Goal: Information Seeking & Learning: Understand process/instructions

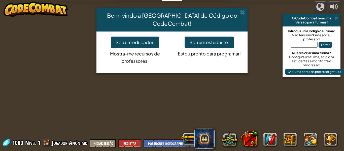
select select "pt-PT"
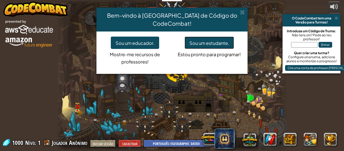
click at [195, 40] on font "Sou um estudante." at bounding box center [209, 43] width 40 height 6
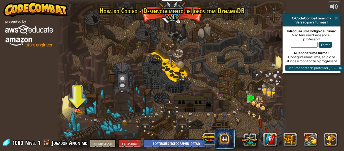
drag, startPoint x: 91, startPoint y: 102, endPoint x: 84, endPoint y: 106, distance: 7.9
click at [91, 102] on div at bounding box center [172, 75] width 231 height 151
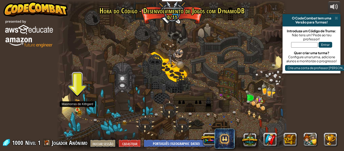
click at [77, 109] on img at bounding box center [77, 105] width 5 height 12
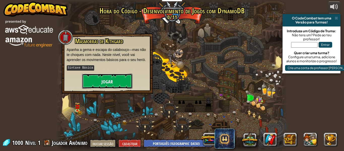
click at [100, 86] on button "Jogar" at bounding box center [107, 81] width 50 height 15
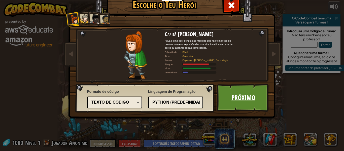
click at [217, 102] on link "Próximo" at bounding box center [243, 98] width 53 height 28
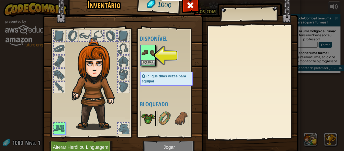
drag, startPoint x: 141, startPoint y: 114, endPoint x: 144, endPoint y: 115, distance: 2.5
click at [144, 115] on img at bounding box center [148, 118] width 14 height 14
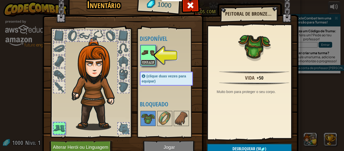
click at [143, 62] on font "Equipar" at bounding box center [148, 62] width 11 height 3
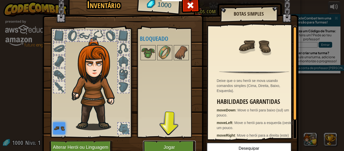
click at [157, 146] on button "Jogar" at bounding box center [169, 148] width 53 height 14
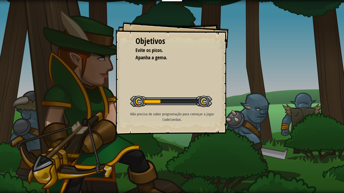
click at [208, 113] on font "Não precisa de saber programação para começar a jogar CodeCombat." at bounding box center [172, 117] width 84 height 11
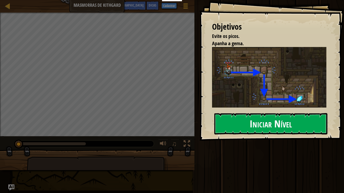
click at [283, 113] on button "Iniciar Nível" at bounding box center [270, 123] width 113 height 21
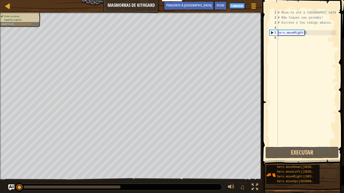
drag, startPoint x: 338, startPoint y: 193, endPoint x: 331, endPoint y: 192, distance: 7.4
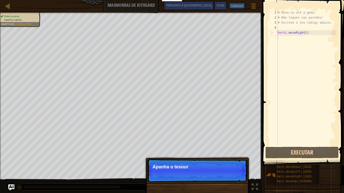
drag, startPoint x: 318, startPoint y: 191, endPoint x: 312, endPoint y: 188, distance: 7.0
drag, startPoint x: 186, startPoint y: 159, endPoint x: 183, endPoint y: 161, distance: 3.5
click at [183, 151] on div "Continuar Apanha o tesouro!" at bounding box center [197, 194] width 105 height 75
drag, startPoint x: 178, startPoint y: 188, endPoint x: 186, endPoint y: 178, distance: 12.8
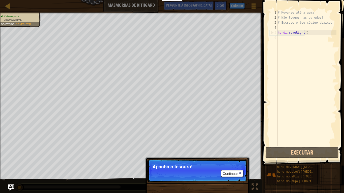
click at [229, 151] on font "Continuar" at bounding box center [230, 174] width 15 height 4
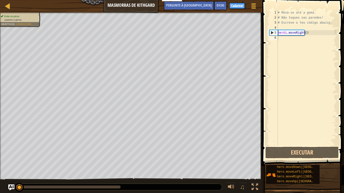
click at [264, 151] on span at bounding box center [304, 75] width 86 height 181
type textarea "hero.moveRight()"
click at [302, 149] on button "Executar" at bounding box center [301, 153] width 73 height 12
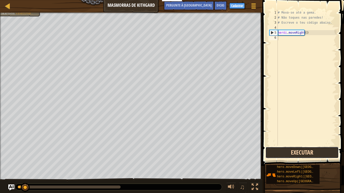
click at [301, 149] on button "Executar" at bounding box center [301, 153] width 73 height 12
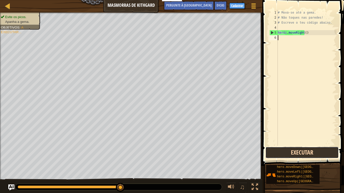
click at [320, 151] on button "Executar" at bounding box center [301, 153] width 73 height 12
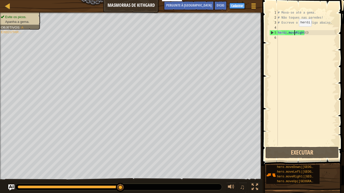
click at [295, 31] on div "# Mova-se até a gema. # Não toques nas paredes! # Escreve o teu código abaixo. …" at bounding box center [307, 83] width 60 height 146
drag, startPoint x: 295, startPoint y: 31, endPoint x: 305, endPoint y: 41, distance: 14.1
click at [303, 42] on div "# Mova-se até a gema. # Não toques nas paredes! # Escreve o teu código abaixo. …" at bounding box center [307, 83] width 60 height 146
click at [311, 33] on div "# Mova-se até a gema. # Não toques nas paredes! # Escreve o teu código abaixo. …" at bounding box center [307, 78] width 60 height 136
type textarea "hero.moveRight()"
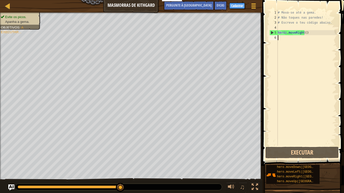
click at [282, 36] on div "# Mova-se até a gema. # Não toques nas paredes! # Escreve o teu código abaixo. …" at bounding box center [307, 83] width 60 height 146
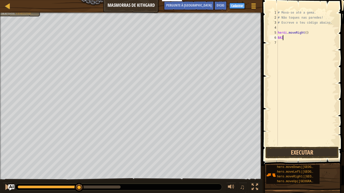
scroll to position [2, 0]
type textarea "BAIXO"
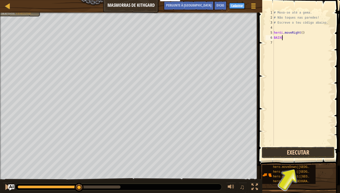
click at [290, 151] on button "Executar" at bounding box center [298, 153] width 73 height 12
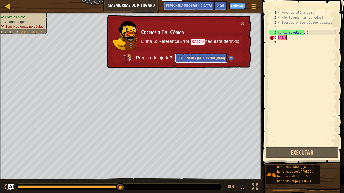
click at [201, 55] on button "Perguntar à [GEOGRAPHIC_DATA]" at bounding box center [201, 58] width 52 height 10
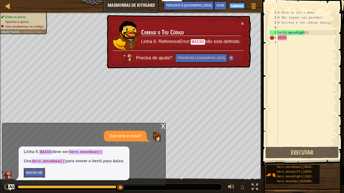
click at [40, 151] on font "Mostre-me" at bounding box center [34, 173] width 16 height 5
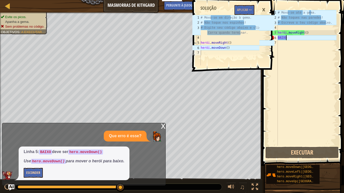
type textarea "hero.moveRight()"
click at [221, 42] on div "# Mova-se em direção à gema. # Não toque nos espinhos! # Digite seu código abai…" at bounding box center [230, 45] width 60 height 60
click at [221, 52] on div "# Mova-se em direção à gema. # Não toque nos espinhos! # Digite seu código abai…" at bounding box center [230, 45] width 60 height 60
click at [303, 38] on div "# Mova-se até a gema. # Não toques nas paredes! # Escreve o teu código abaixo. …" at bounding box center [307, 83] width 60 height 146
click at [301, 32] on div "# Mova-se até a gema. # Não toques nas paredes! # Escreve o teu código abaixo. …" at bounding box center [307, 83] width 60 height 146
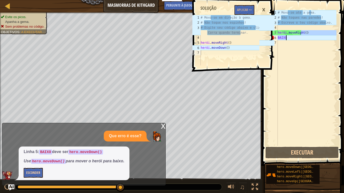
drag, startPoint x: 301, startPoint y: 31, endPoint x: 298, endPoint y: 40, distance: 9.2
click at [301, 39] on div "# Mova-se até a gema. # Não toques nas paredes! # Escreve o teu código abaixo. …" at bounding box center [307, 83] width 60 height 146
type textarea "hero.moveRight() BAIXO"
click at [298, 40] on div "# Mova-se até a gema. # Não toques nas paredes! # Escreve o teu código abaixo. …" at bounding box center [307, 83] width 60 height 146
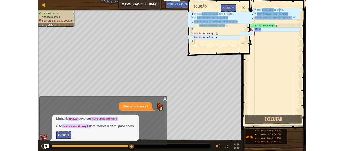
scroll to position [2, 0]
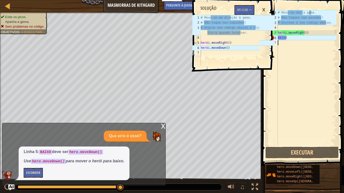
click at [298, 40] on div "# Mova-se até a gema. # Não toques nas paredes! # Escreve o teu código abaixo. …" at bounding box center [307, 83] width 60 height 146
type textarea "BAIXO"
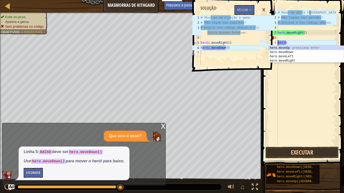
type textarea "BAIXO"
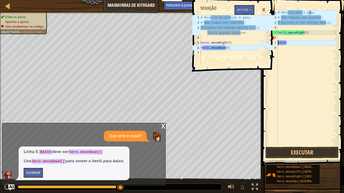
drag, startPoint x: 278, startPoint y: 42, endPoint x: 290, endPoint y: 40, distance: 12.7
click at [278, 42] on div "# Mova-se até a gema. # Não toques nas paredes! # Escreve o teu código abaixo. …" at bounding box center [307, 83] width 60 height 146
click at [290, 40] on div "# Mova-se até a gema. # Não toques nas paredes! # Escreve o teu código abaixo. …" at bounding box center [307, 83] width 60 height 146
drag, startPoint x: 291, startPoint y: 34, endPoint x: 290, endPoint y: 42, distance: 8.0
click at [290, 42] on div "# Mova-se até a gema. # Não toques nas paredes! # Escreve o teu código abaixo. …" at bounding box center [307, 83] width 60 height 146
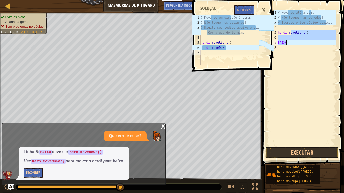
click at [289, 42] on div "# Mova-se até a gema. # Não toques nas paredes! # Escreve o teu código abaixo. …" at bounding box center [307, 78] width 60 height 136
type textarea "BAIXO"
click at [159, 125] on div "x Que erro é esse? Linha 5: BAIXO deve ser hero.moveDown() Use hero.moveDown() …" at bounding box center [84, 154] width 164 height 63
click at [163, 124] on font "x" at bounding box center [163, 126] width 5 height 10
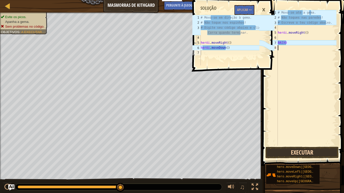
drag, startPoint x: 282, startPoint y: 131, endPoint x: 288, endPoint y: 153, distance: 22.5
click at [282, 139] on div "# Mova-se até a gema. # Não toques nas paredes! # Escreve o teu código abaixo. …" at bounding box center [307, 83] width 60 height 146
click at [289, 151] on button "Executar" at bounding box center [301, 153] width 73 height 12
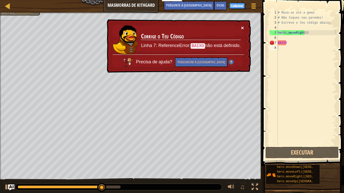
click at [241, 26] on font "×" at bounding box center [242, 28] width 3 height 6
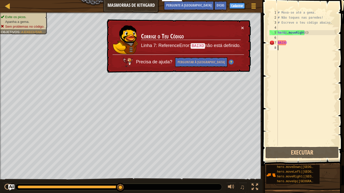
click at [296, 46] on div "# Mova-se até a gema. # Não toques nas paredes! # Escreve o teu código abaixo. …" at bounding box center [307, 83] width 60 height 146
click at [291, 41] on div "# Mova-se até a gema. # Não toques nas paredes! # Escreve o teu código abaixo. …" at bounding box center [307, 83] width 60 height 146
click at [237, 29] on td "Corrige o Teu Código Linha 7: ReferenceError: BAIXO não está definido." at bounding box center [191, 40] width 100 height 30
type textarea "BAIXO"
click at [240, 29] on td "Corrige o Teu Código Linha 7: ReferenceError: BAIXO não está definido." at bounding box center [191, 40] width 100 height 30
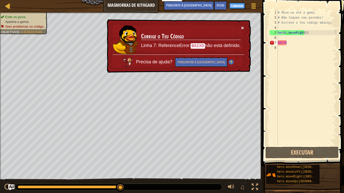
click at [241, 29] on div "× Corrige o Teu Código Linha 7: ReferenceError: BAIXO não está definido. Precis…" at bounding box center [178, 46] width 145 height 54
